Goal: Task Accomplishment & Management: Manage account settings

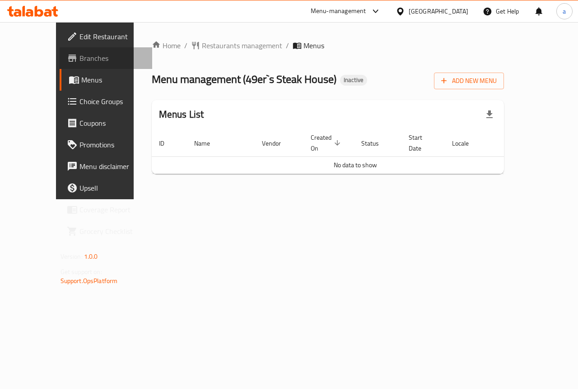
click at [79, 59] on span "Branches" at bounding box center [112, 58] width 66 height 11
click at [60, 65] on link "Branches" at bounding box center [106, 58] width 93 height 22
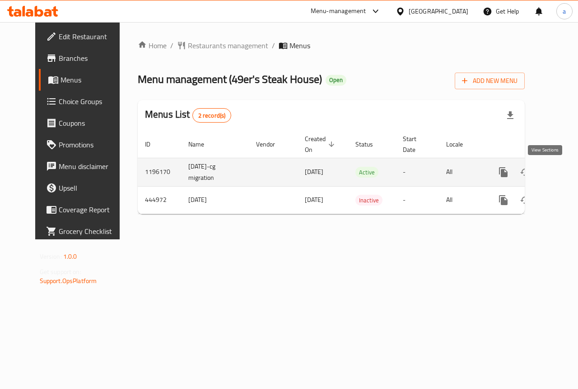
click at [563, 168] on icon "enhanced table" at bounding box center [568, 172] width 11 height 11
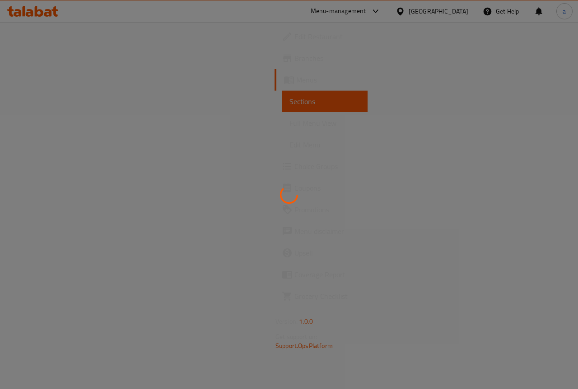
click at [281, 152] on div at bounding box center [289, 194] width 578 height 389
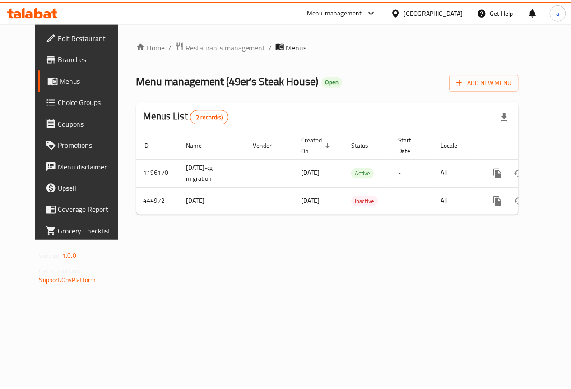
scroll to position [0, 3]
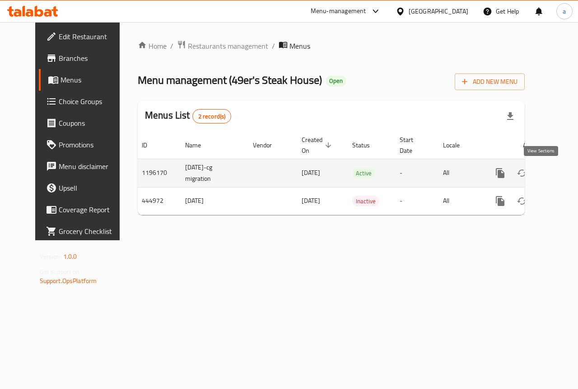
click at [559, 175] on icon "enhanced table" at bounding box center [564, 173] width 11 height 11
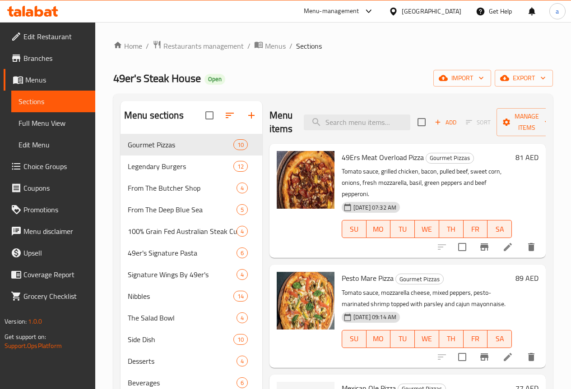
click at [37, 49] on link "Branches" at bounding box center [50, 58] width 92 height 22
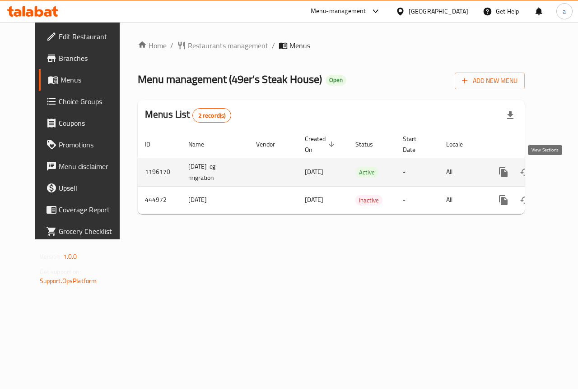
click at [563, 171] on icon "enhanced table" at bounding box center [568, 172] width 11 height 11
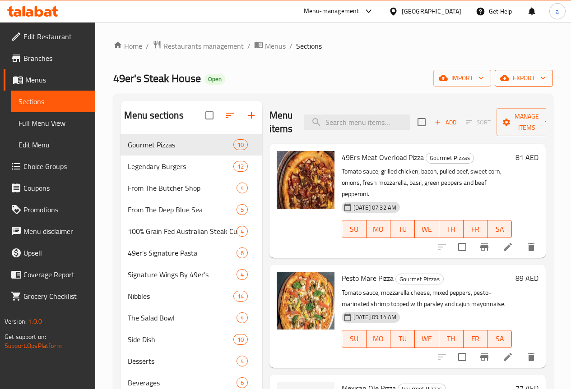
click at [516, 83] on span "export" at bounding box center [524, 78] width 44 height 11
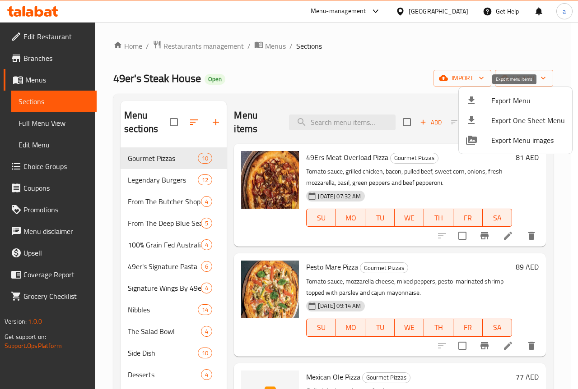
click at [516, 96] on span "Export Menu" at bounding box center [528, 100] width 74 height 11
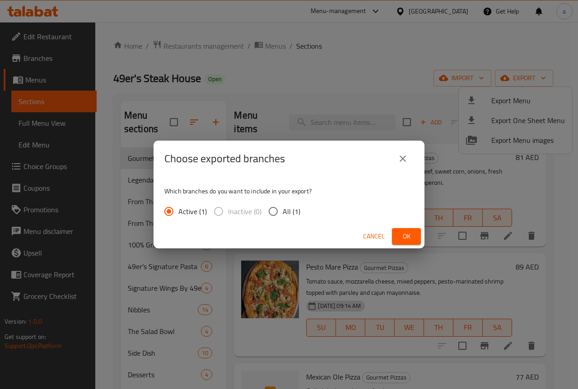
click at [276, 210] on input "All (1)" at bounding box center [272, 211] width 19 height 19
radio input "true"
click at [407, 236] on span "Ok" at bounding box center [406, 236] width 14 height 11
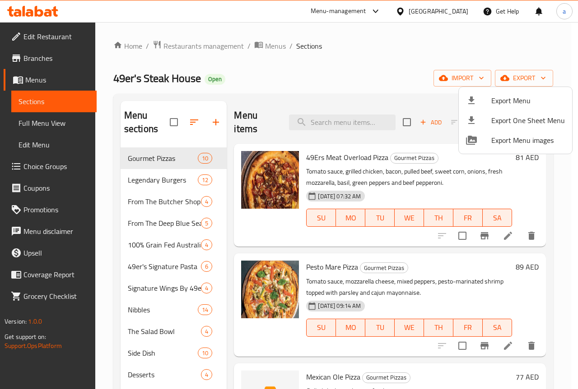
click at [372, 87] on div at bounding box center [289, 194] width 578 height 389
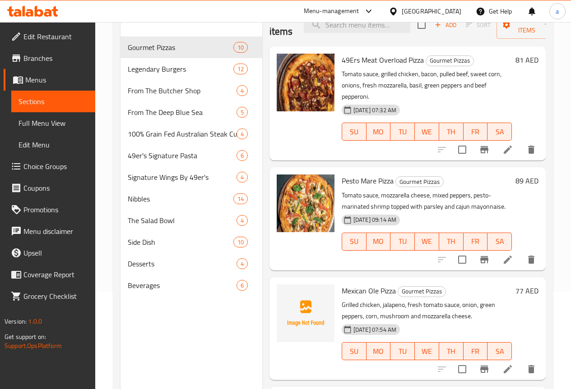
scroll to position [81, 0]
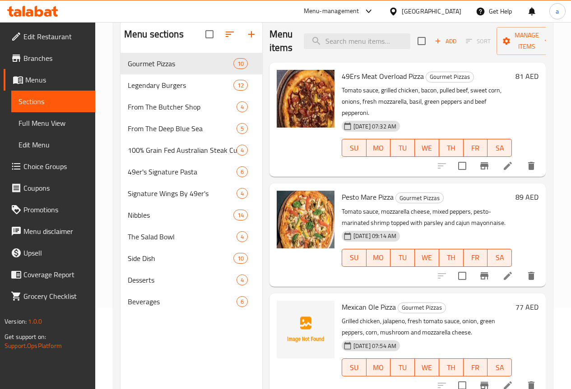
click at [63, 37] on span "Edit Restaurant" at bounding box center [55, 36] width 65 height 11
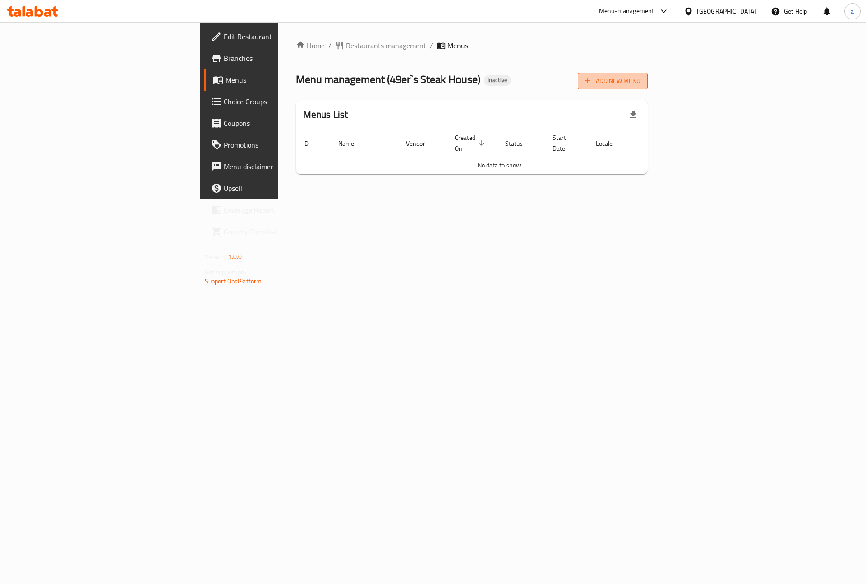
click at [641, 80] on span "Add New Menu" at bounding box center [612, 80] width 55 height 11
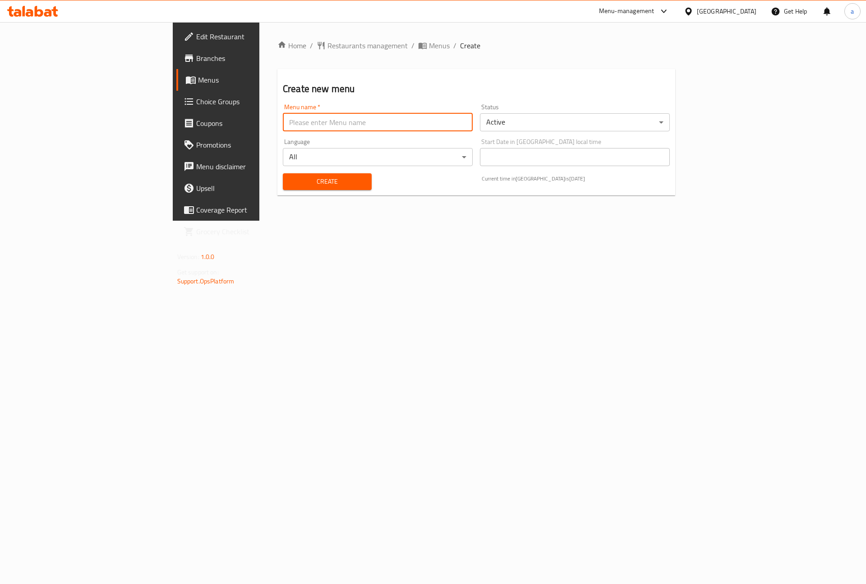
click at [358, 121] on input "text" at bounding box center [378, 122] width 190 height 18
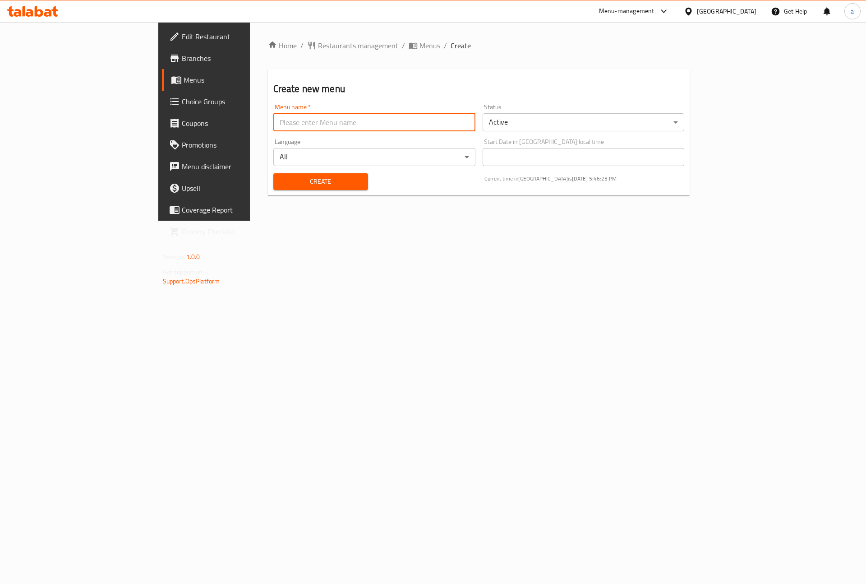
type input "Boda New menu"
click at [339, 221] on div "Home / Restaurants management / Menus / Create Create new menu Menu name   * Bo…" at bounding box center [479, 121] width 458 height 199
click at [290, 177] on span "Create" at bounding box center [321, 181] width 80 height 11
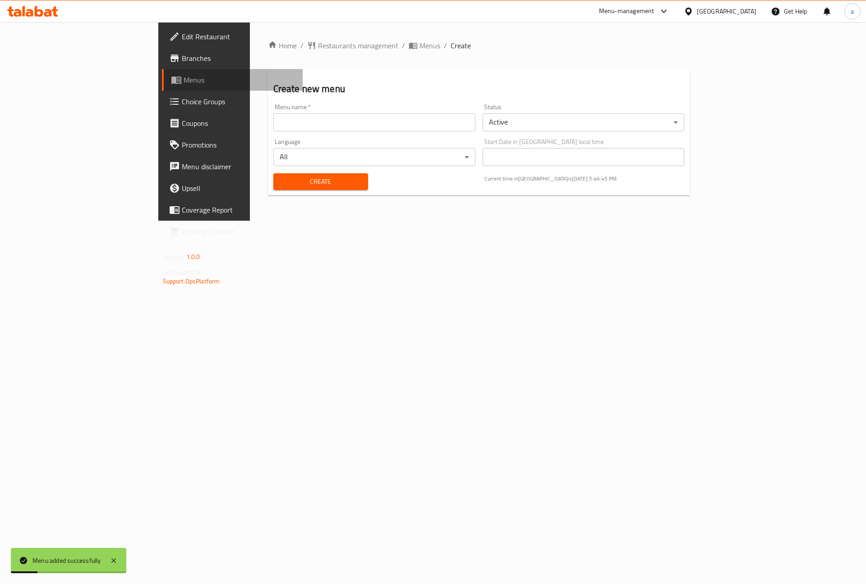
click at [184, 79] on span "Menus" at bounding box center [240, 79] width 112 height 11
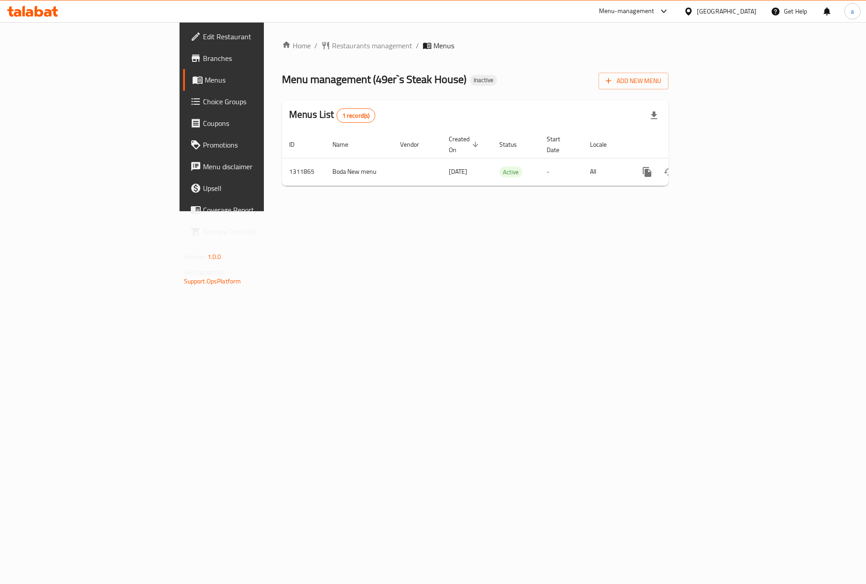
click at [203, 57] on span "Branches" at bounding box center [260, 58] width 114 height 11
click at [716, 168] on icon "enhanced table" at bounding box center [712, 172] width 8 height 8
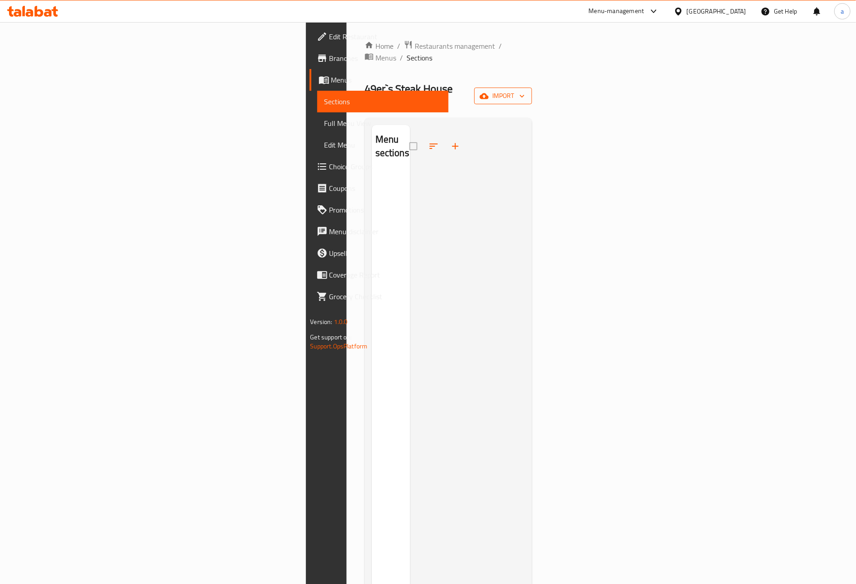
click at [532, 88] on button "import" at bounding box center [503, 96] width 58 height 17
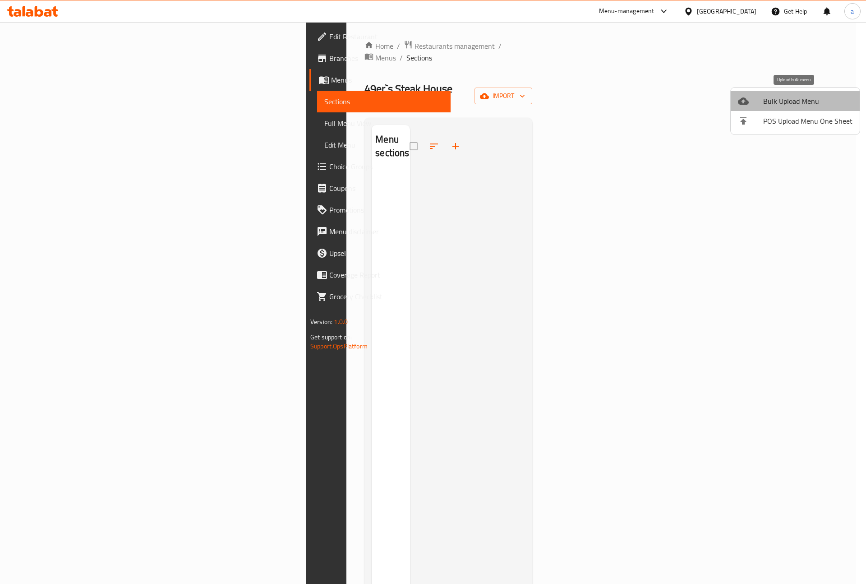
click at [796, 100] on span "Bulk Upload Menu" at bounding box center [807, 101] width 89 height 11
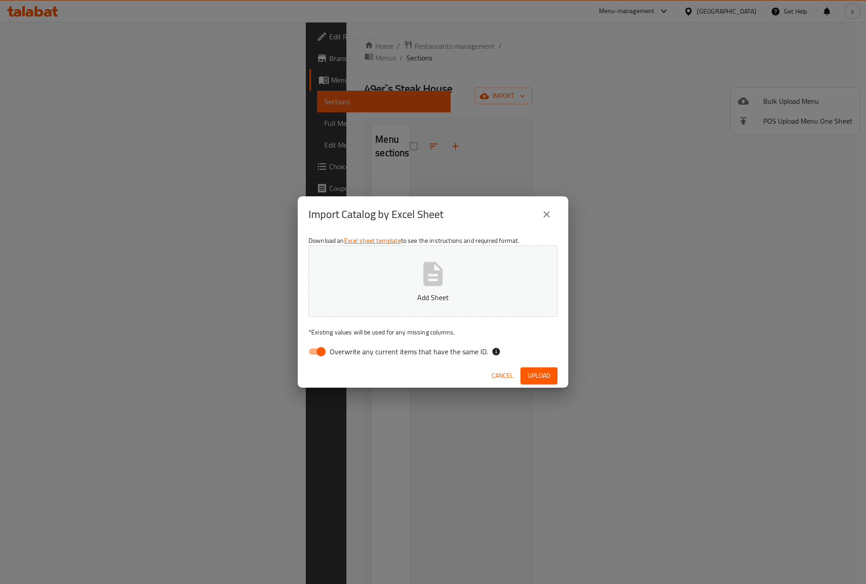
click at [340, 356] on span "Overwrite any current items that have the same ID." at bounding box center [409, 351] width 158 height 11
click at [340, 356] on input "Overwrite any current items that have the same ID." at bounding box center [321, 351] width 51 height 17
checkbox input "false"
click at [381, 280] on button "Add Sheet" at bounding box center [433, 280] width 249 height 71
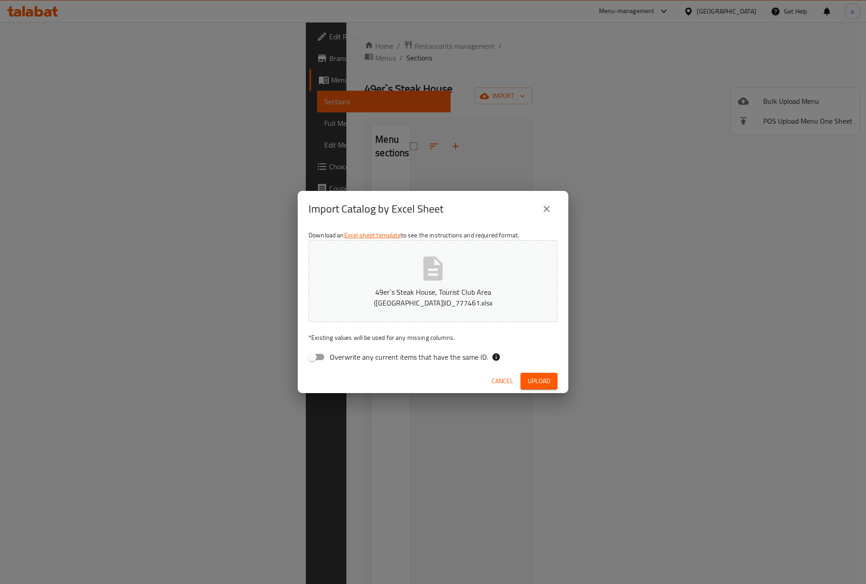
click at [543, 378] on span "Upload" at bounding box center [539, 380] width 23 height 11
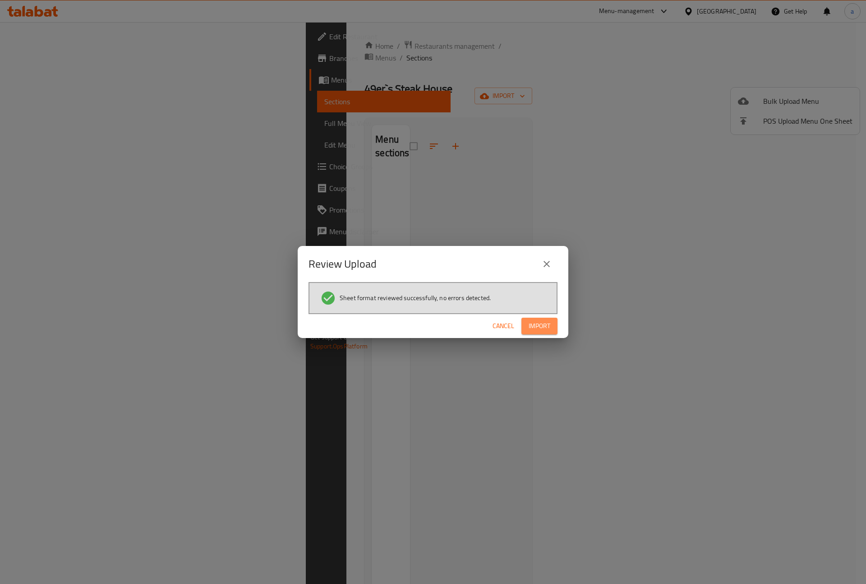
click at [554, 324] on button "Import" at bounding box center [540, 326] width 36 height 17
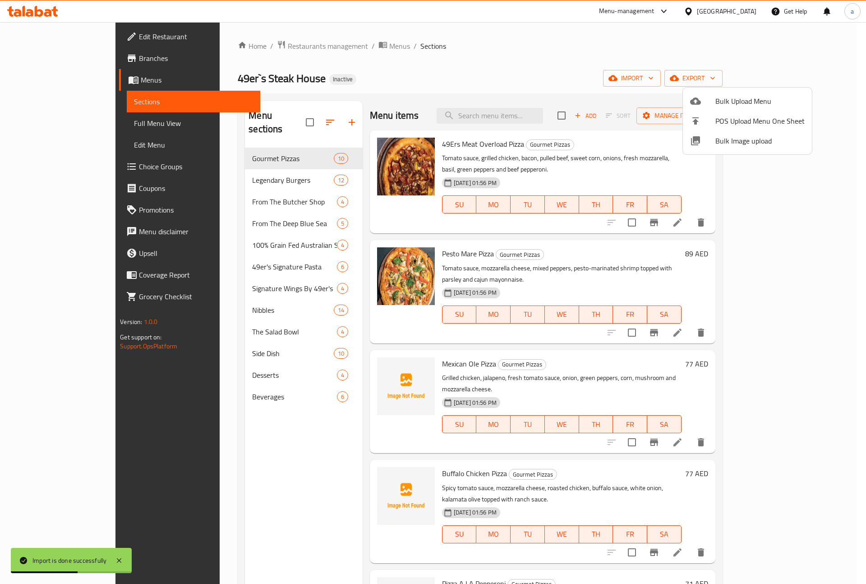
click at [508, 64] on div at bounding box center [433, 292] width 866 height 584
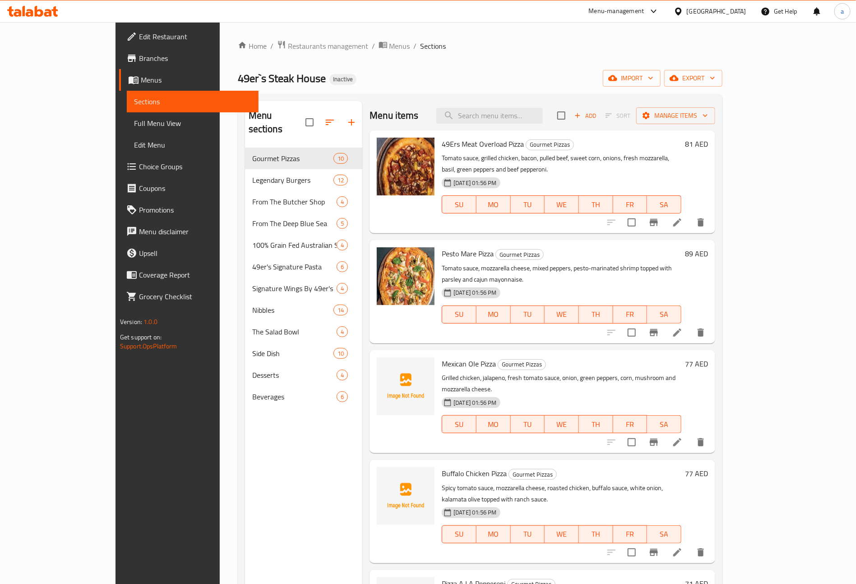
click at [127, 129] on link "Full Menu View" at bounding box center [193, 123] width 132 height 22
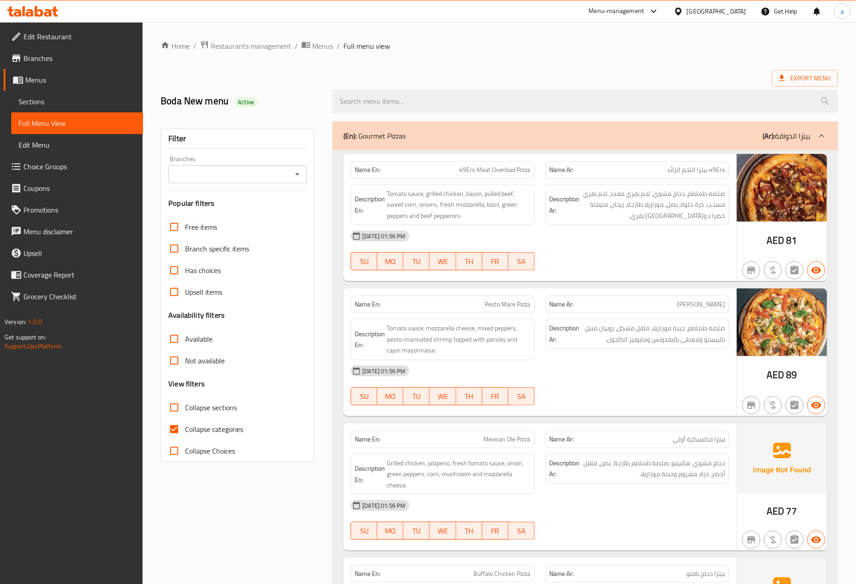
scroll to position [338, 0]
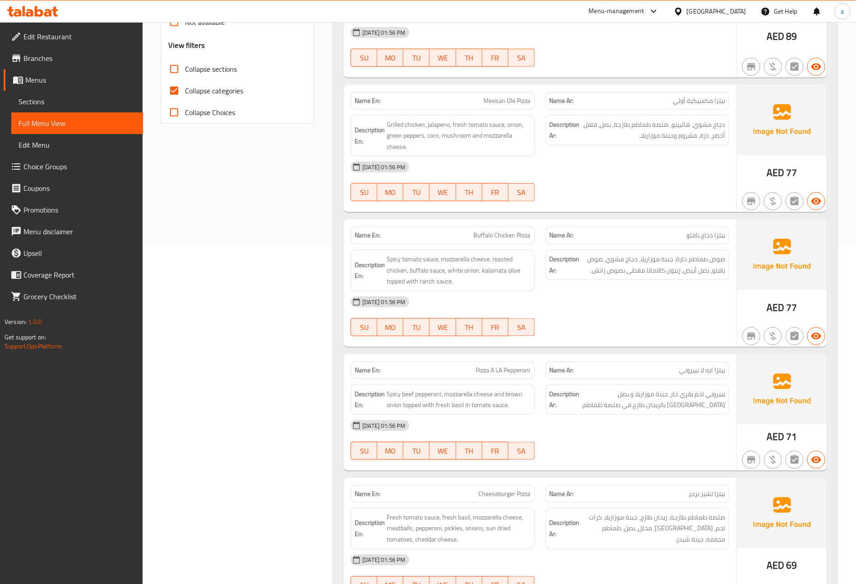
click at [179, 87] on input "Collapse categories" at bounding box center [174, 91] width 22 height 22
checkbox input "false"
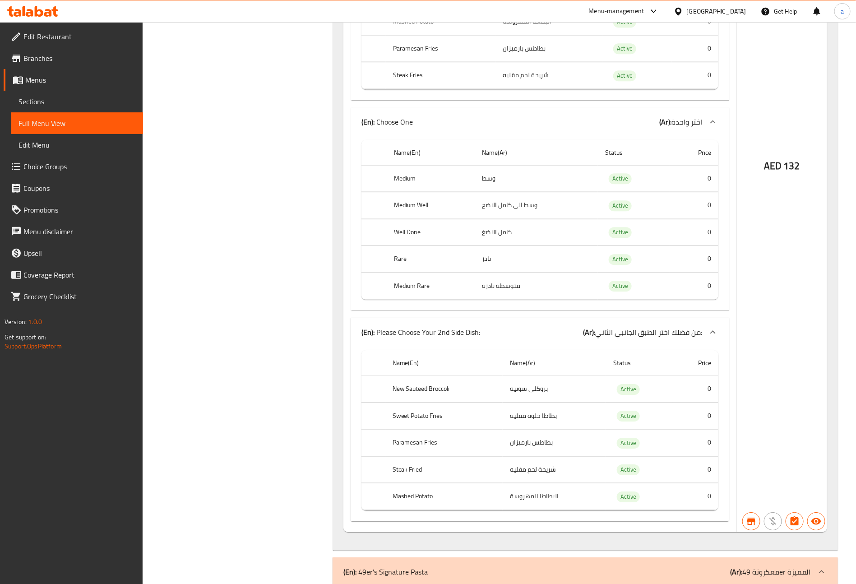
scroll to position [13063, 0]
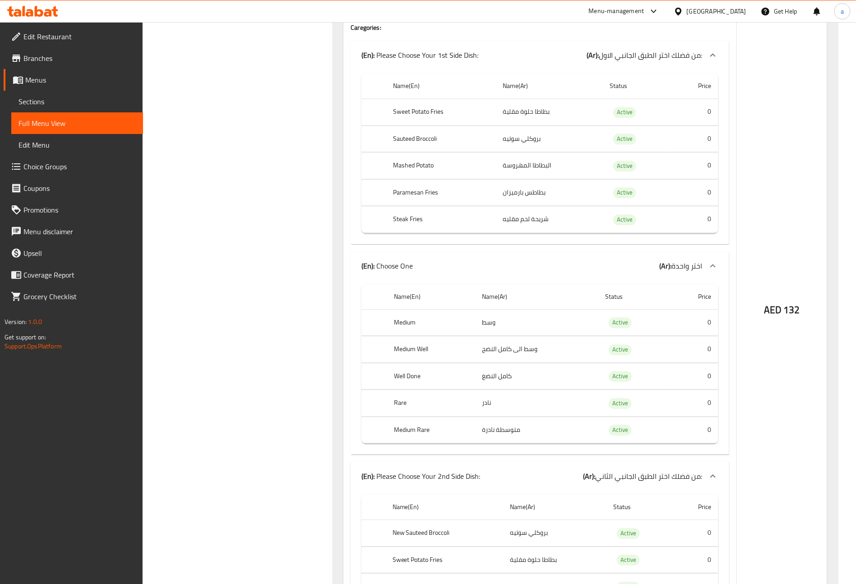
click at [82, 57] on span "Branches" at bounding box center [79, 58] width 112 height 11
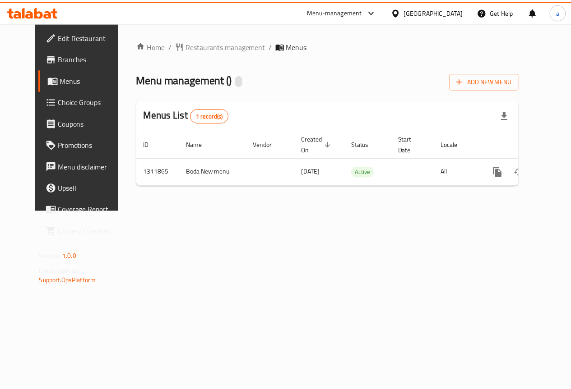
scroll to position [0, 3]
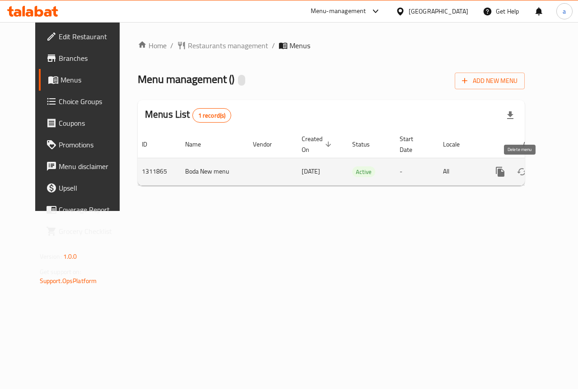
click at [554, 173] on link "enhanced table" at bounding box center [565, 172] width 22 height 22
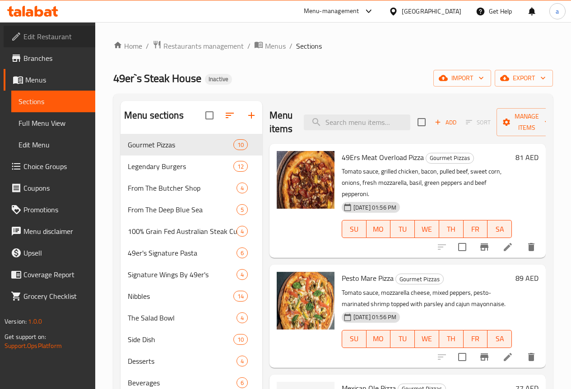
click at [47, 37] on span "Edit Restaurant" at bounding box center [55, 36] width 65 height 11
